Goal: Transaction & Acquisition: Obtain resource

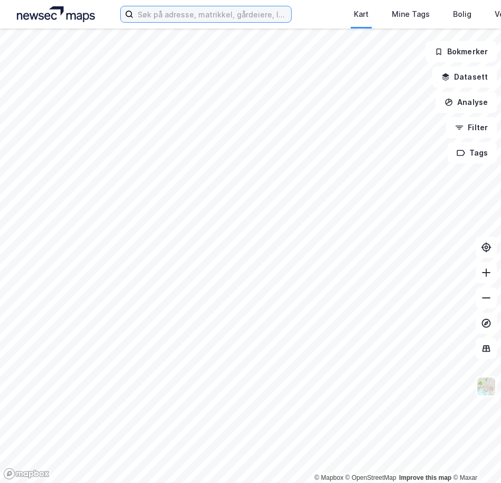
click at [176, 12] on input at bounding box center [212, 14] width 158 height 16
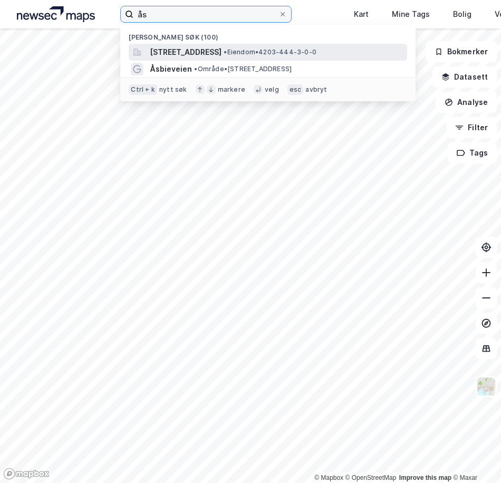
type input "ås"
click at [217, 49] on span "[STREET_ADDRESS]" at bounding box center [186, 52] width 72 height 13
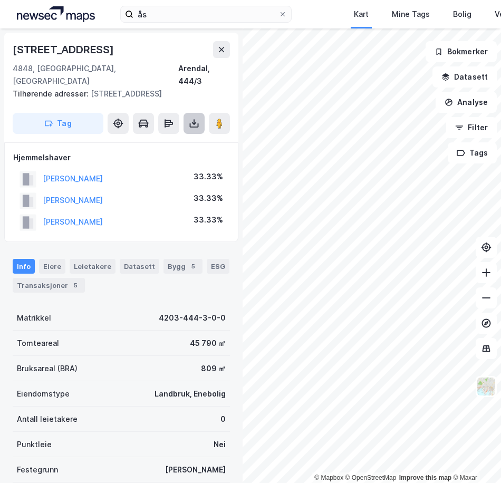
click at [190, 113] on button at bounding box center [194, 123] width 21 height 21
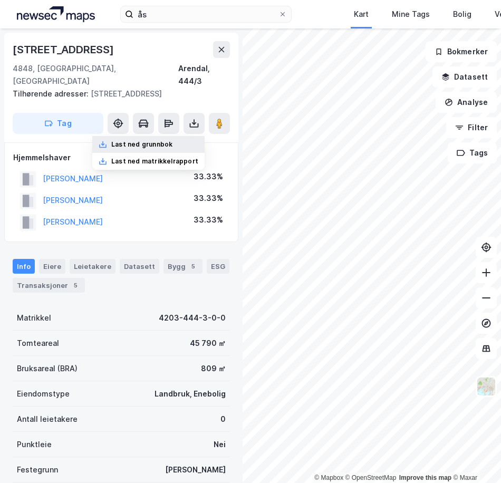
click at [159, 140] on div "Last ned grunnbok" at bounding box center [141, 144] width 61 height 8
